Goal: Task Accomplishment & Management: Use online tool/utility

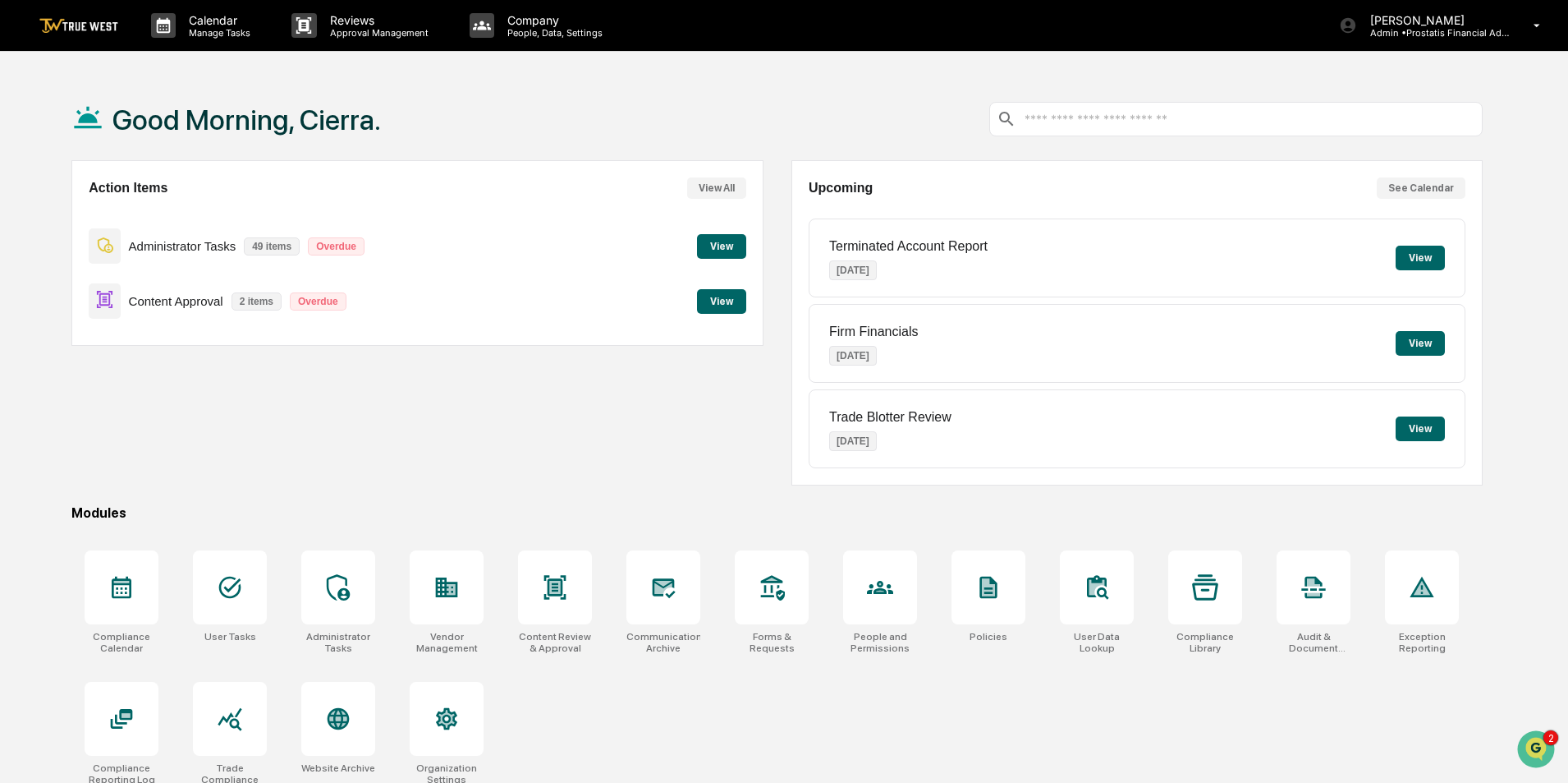
click at [713, 308] on button "View" at bounding box center [722, 301] width 49 height 24
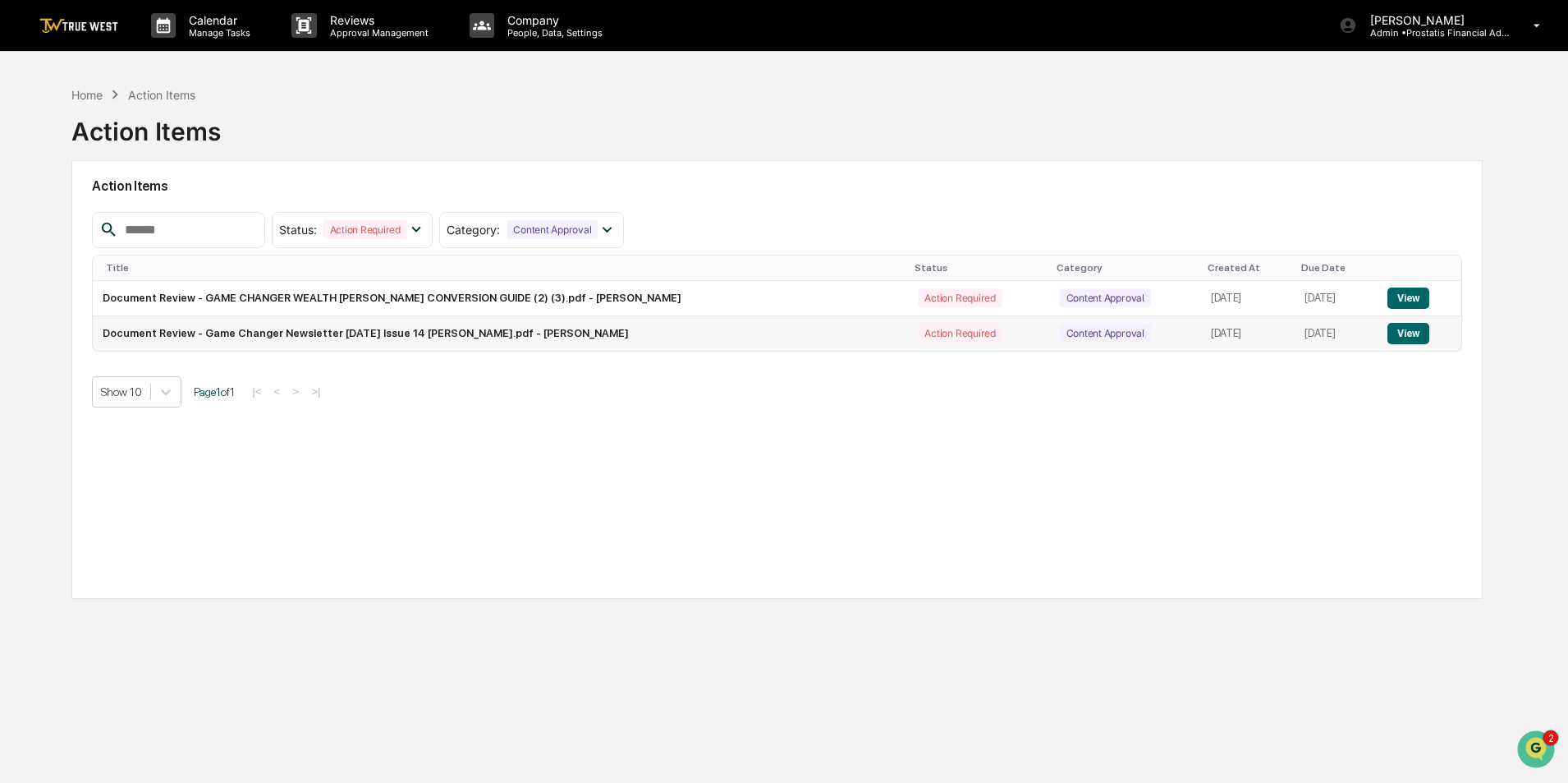
click at [1405, 338] on button "View" at bounding box center [1408, 334] width 42 height 22
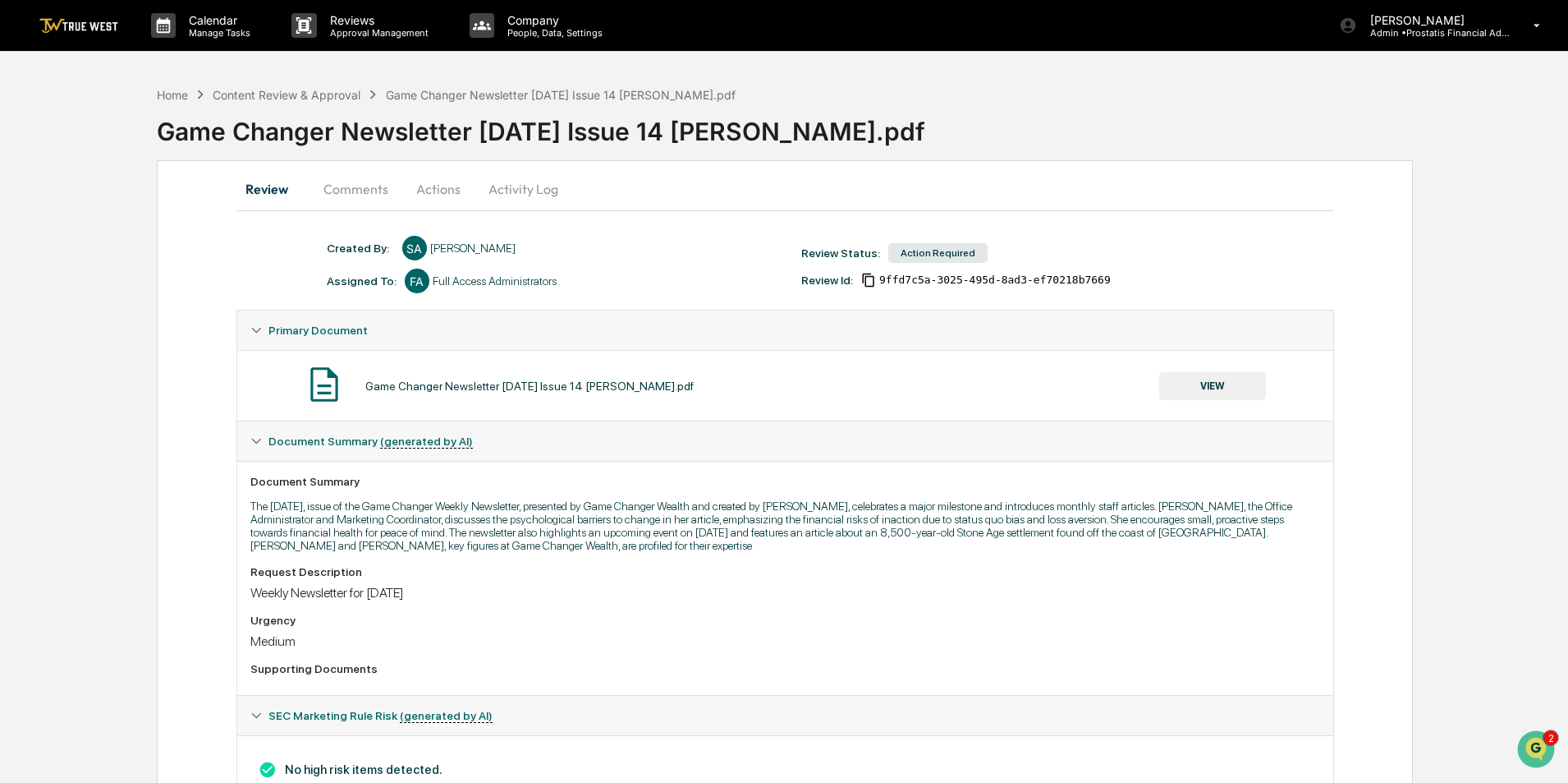
scroll to position [64, 0]
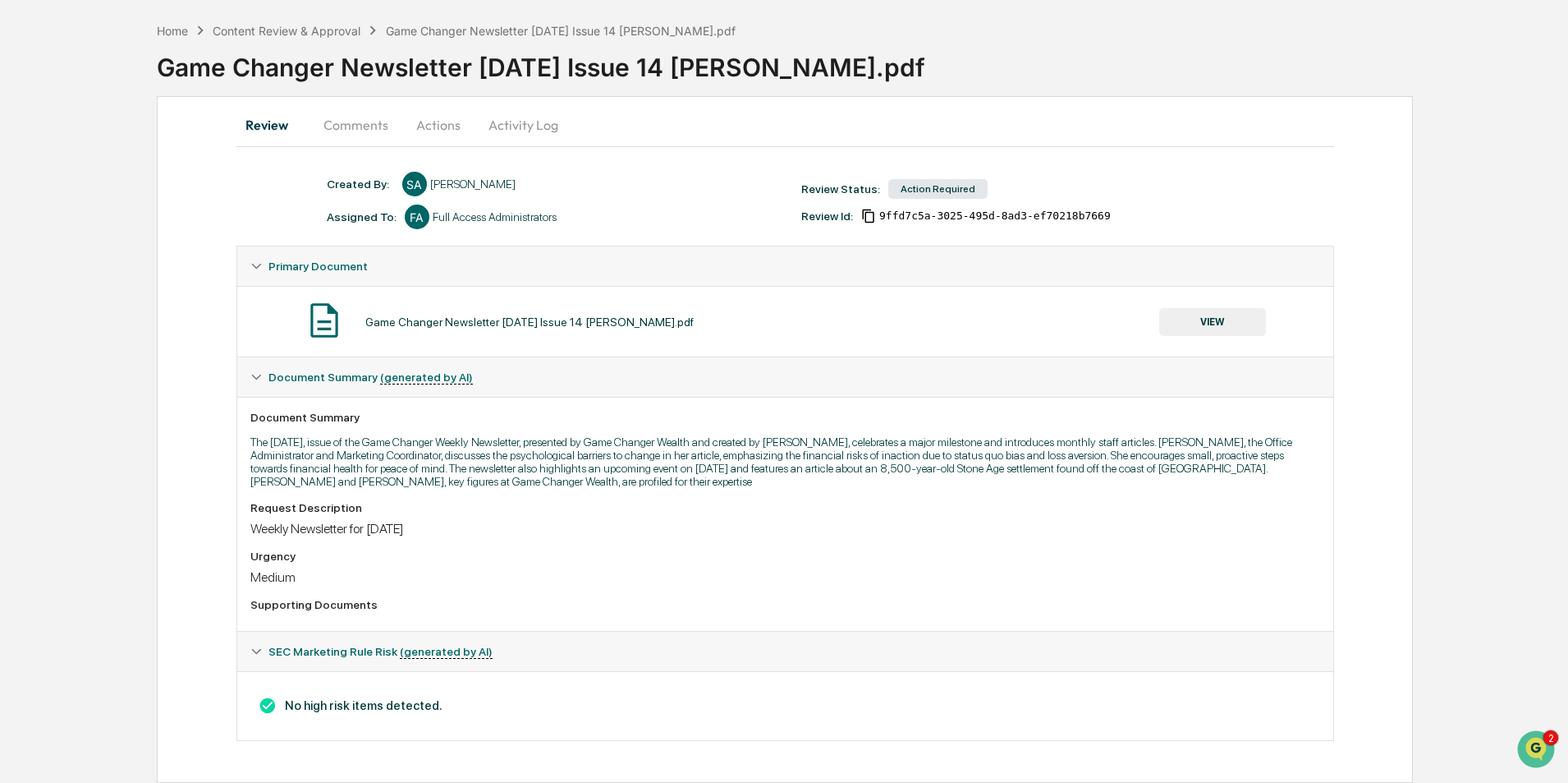
click at [1199, 313] on button "VIEW" at bounding box center [1213, 321] width 107 height 28
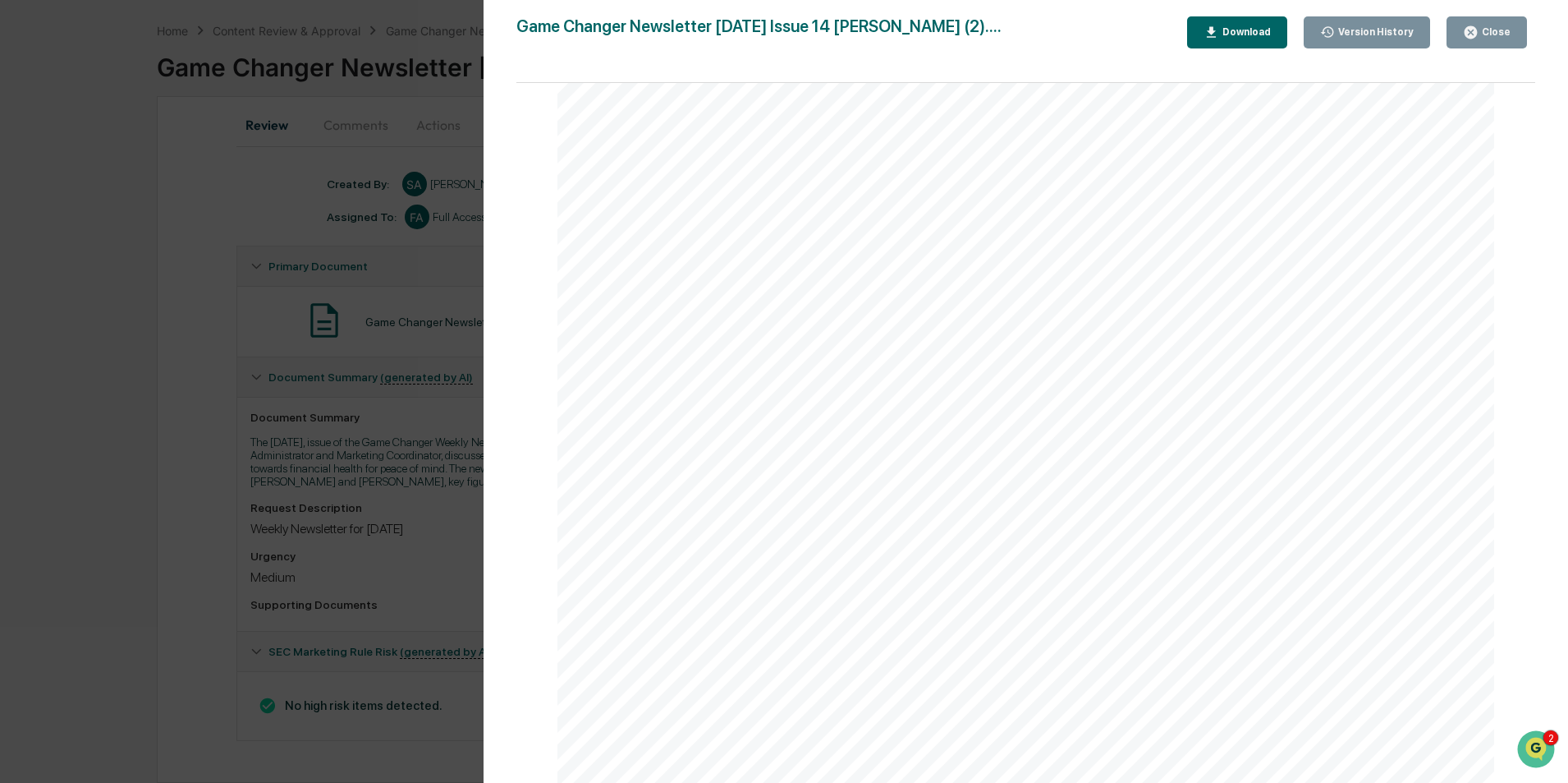
scroll to position [5620, 0]
click at [1507, 35] on div "Close" at bounding box center [1494, 32] width 32 height 12
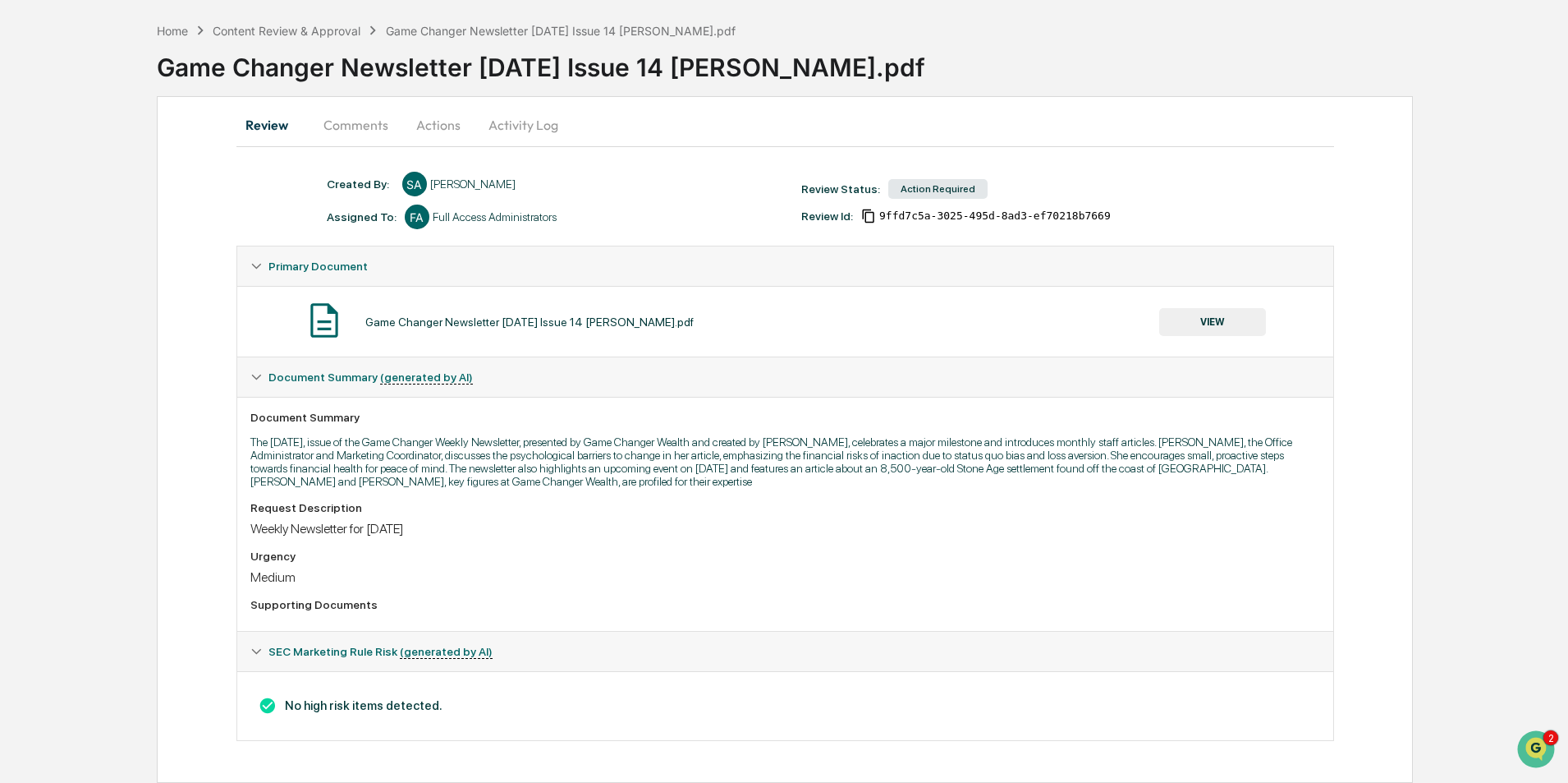
click at [442, 125] on button "Actions" at bounding box center [438, 124] width 73 height 39
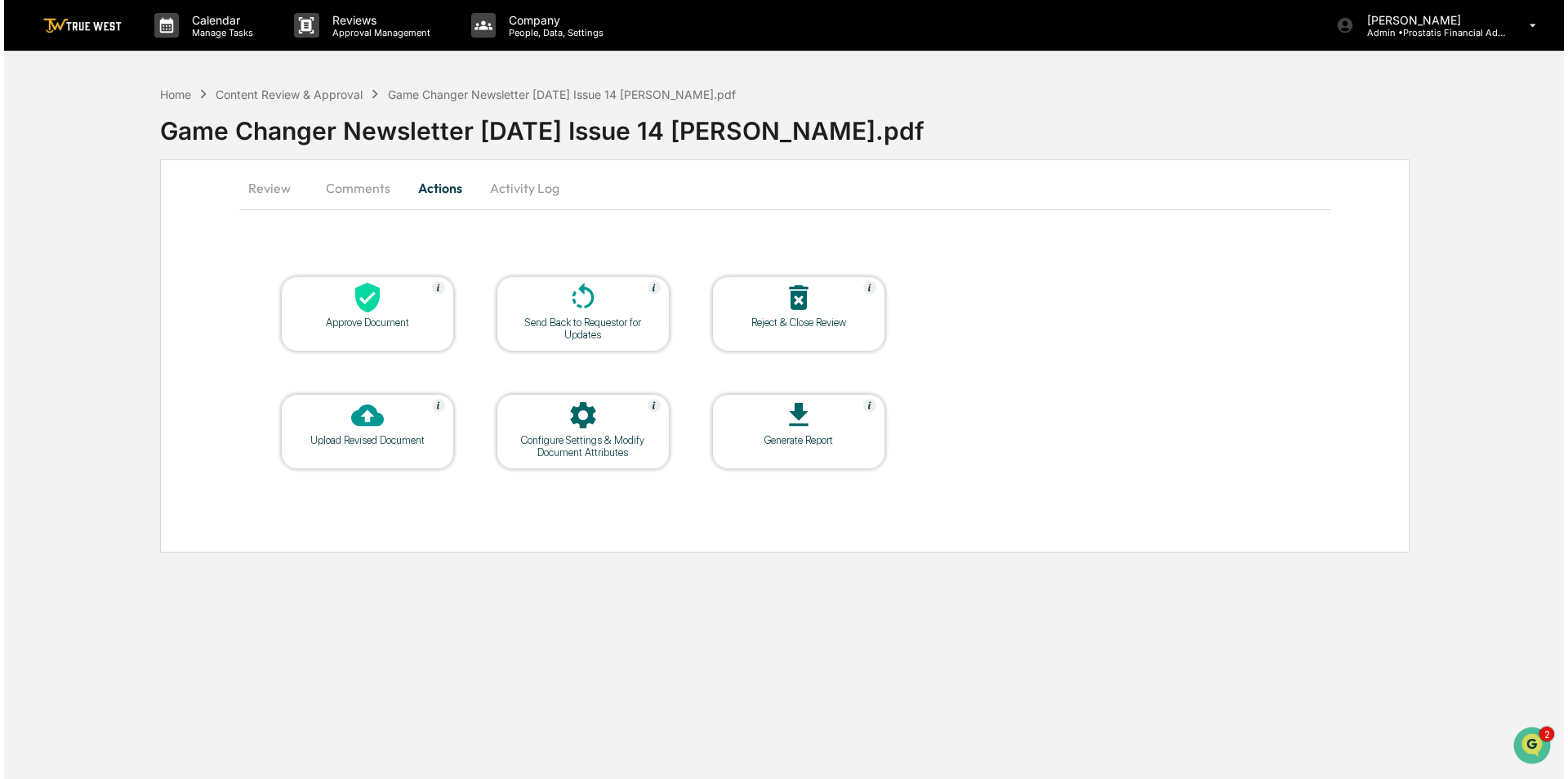
scroll to position [0, 0]
click at [380, 323] on div "Approve Document" at bounding box center [364, 322] width 147 height 13
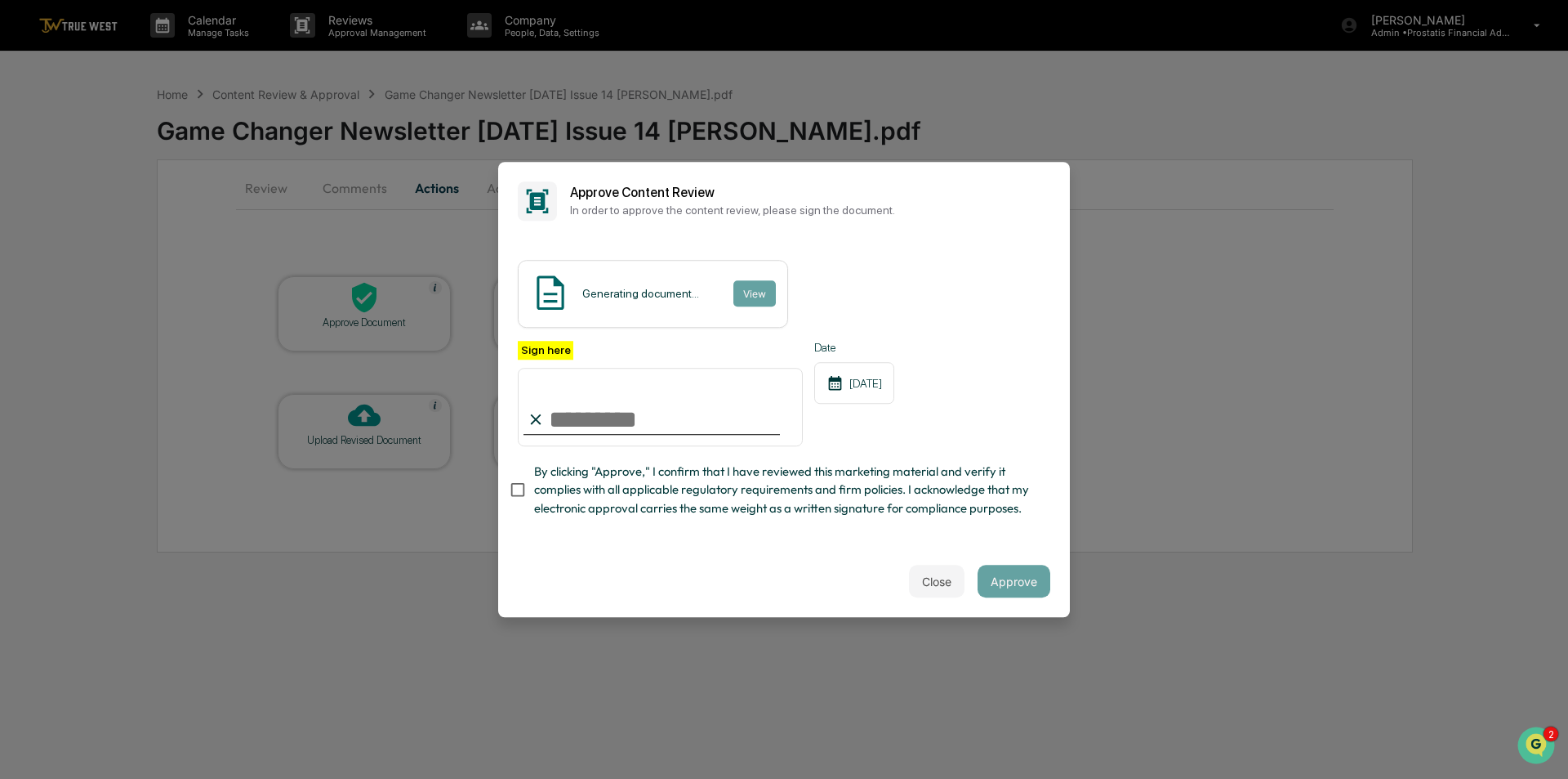
click at [590, 422] on input "Sign here" at bounding box center [660, 406] width 285 height 79
type input "**********"
click at [577, 510] on span "By clicking "Approve," I confirm that I have reviewed this marketing material a…" at bounding box center [786, 489] width 503 height 55
click at [742, 294] on button "View" at bounding box center [753, 292] width 42 height 26
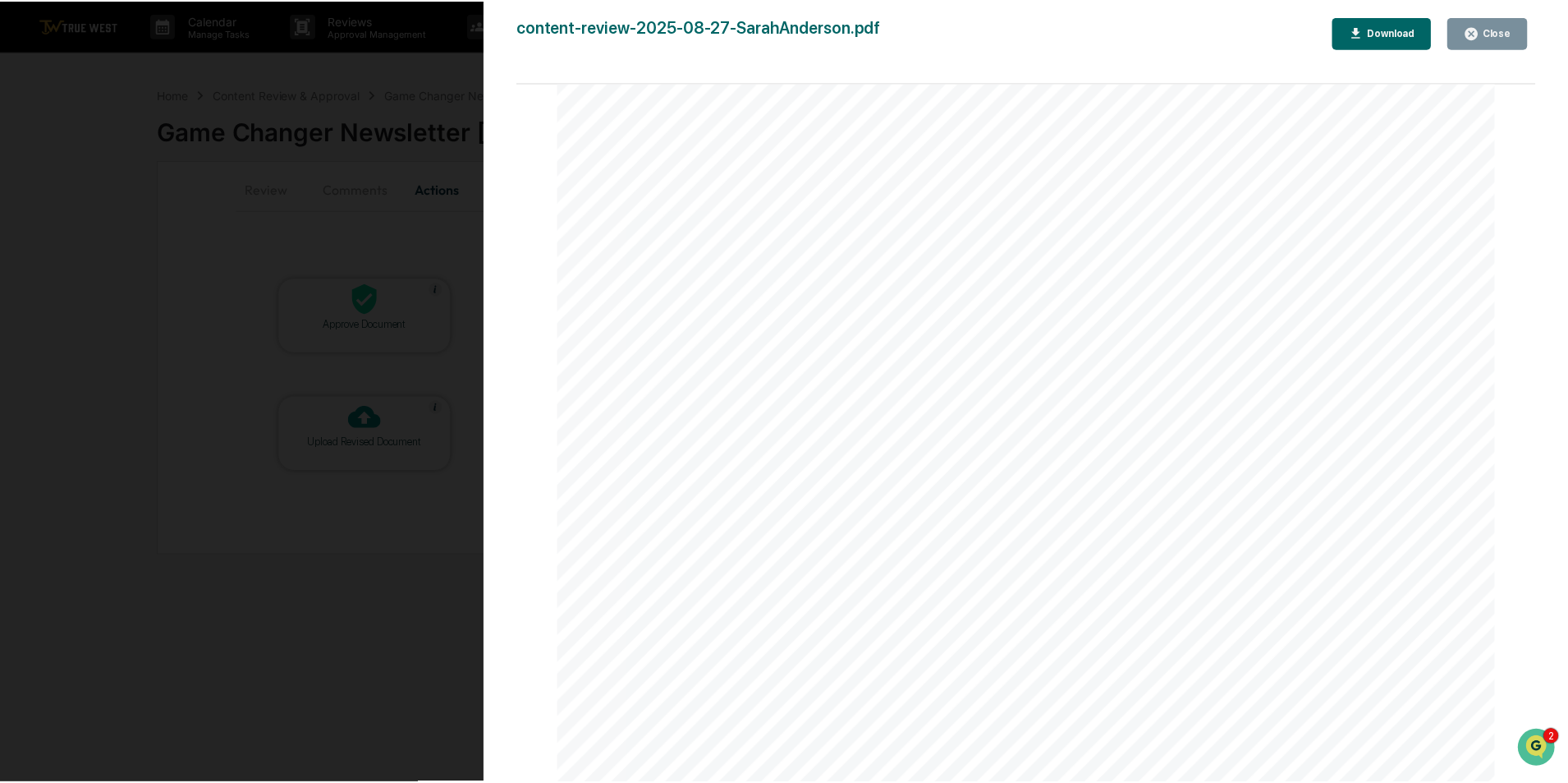
scroll to position [2382, 0]
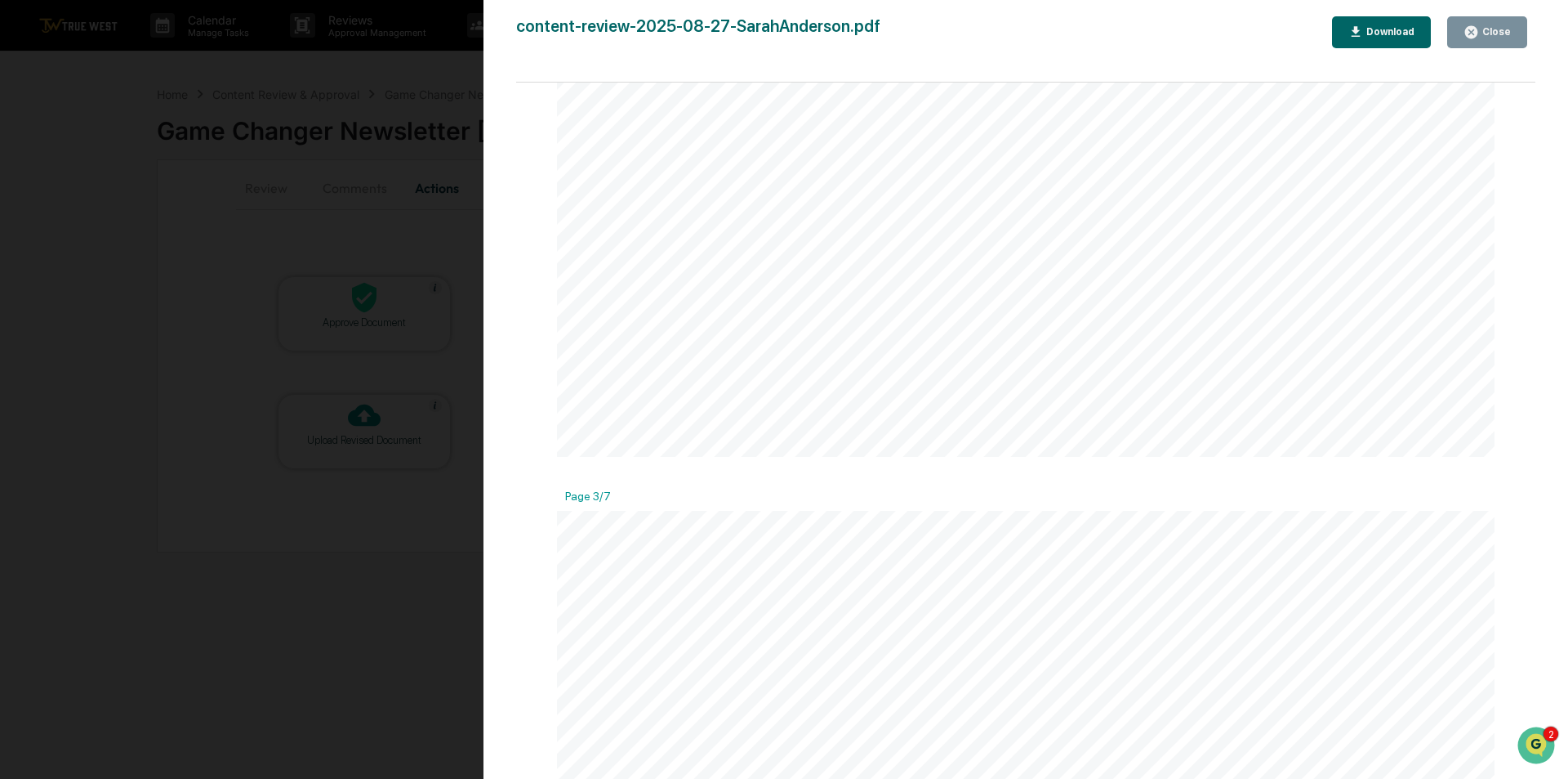
click at [1507, 30] on div "Close" at bounding box center [1494, 32] width 32 height 12
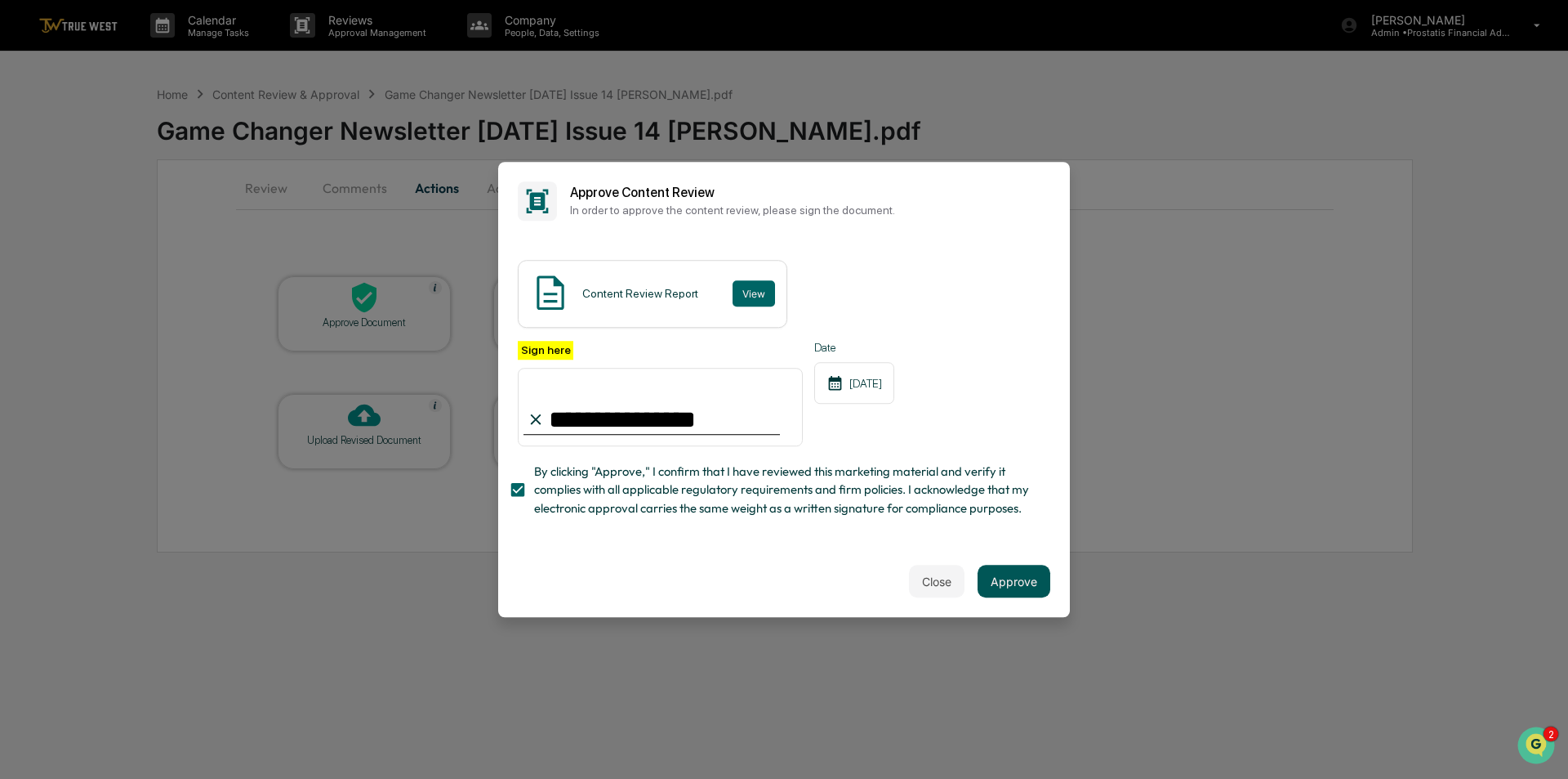
click at [1024, 580] on button "Approve" at bounding box center [1014, 581] width 73 height 32
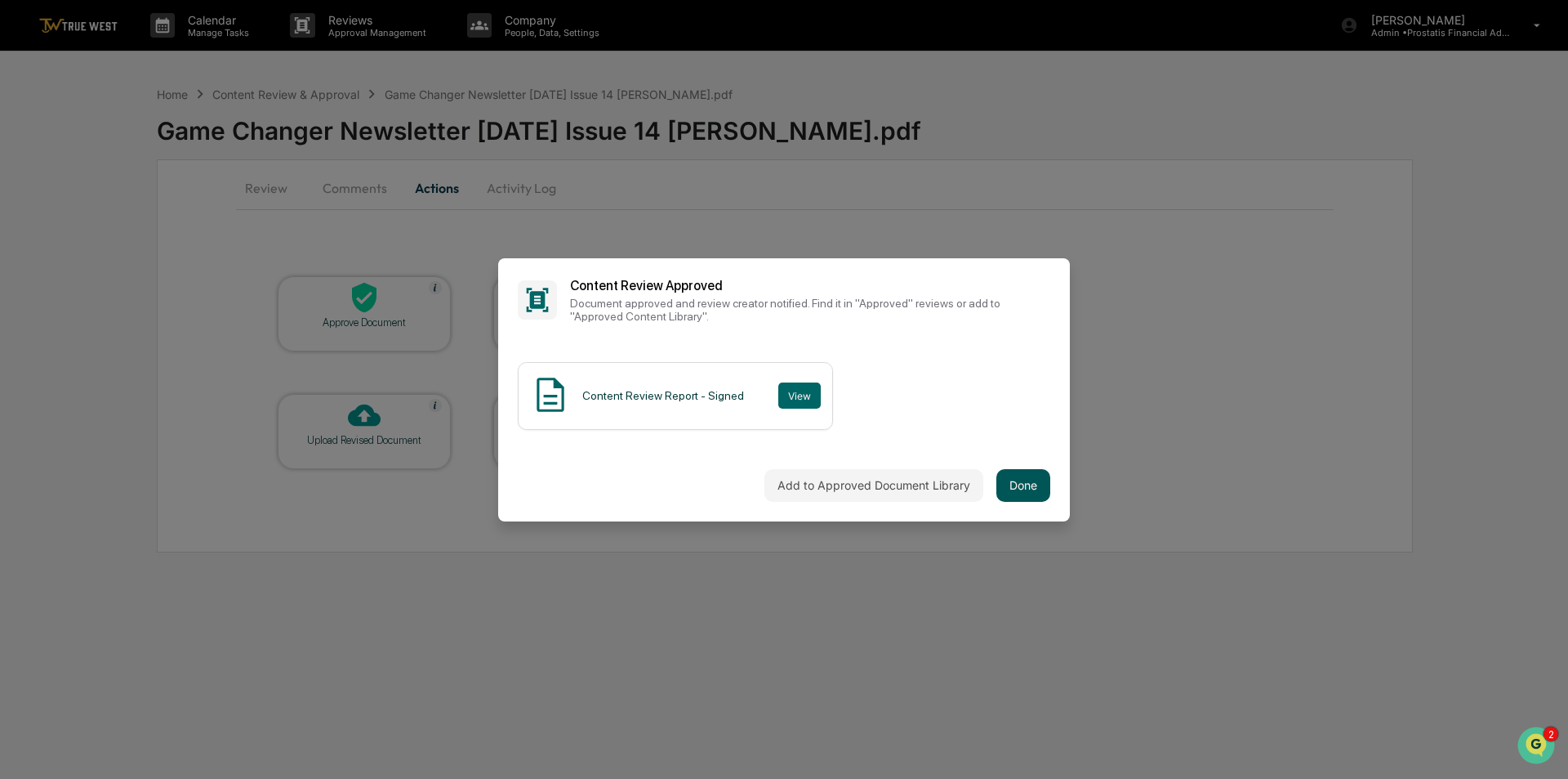
click at [1016, 485] on button "Done" at bounding box center [1023, 486] width 54 height 32
